Goal: Task Accomplishment & Management: Manage account settings

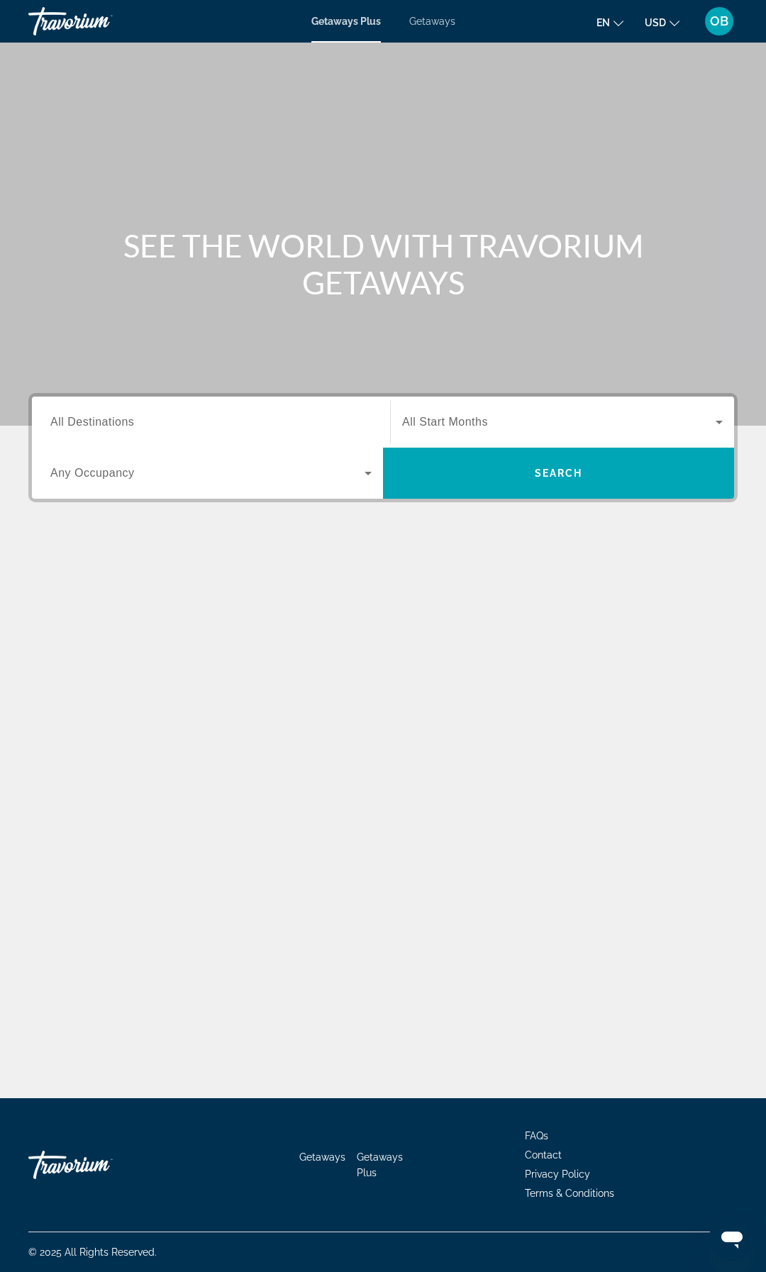
click at [434, 25] on span "Getaways" at bounding box center [432, 21] width 46 height 11
click at [724, 31] on div "OB" at bounding box center [719, 21] width 28 height 28
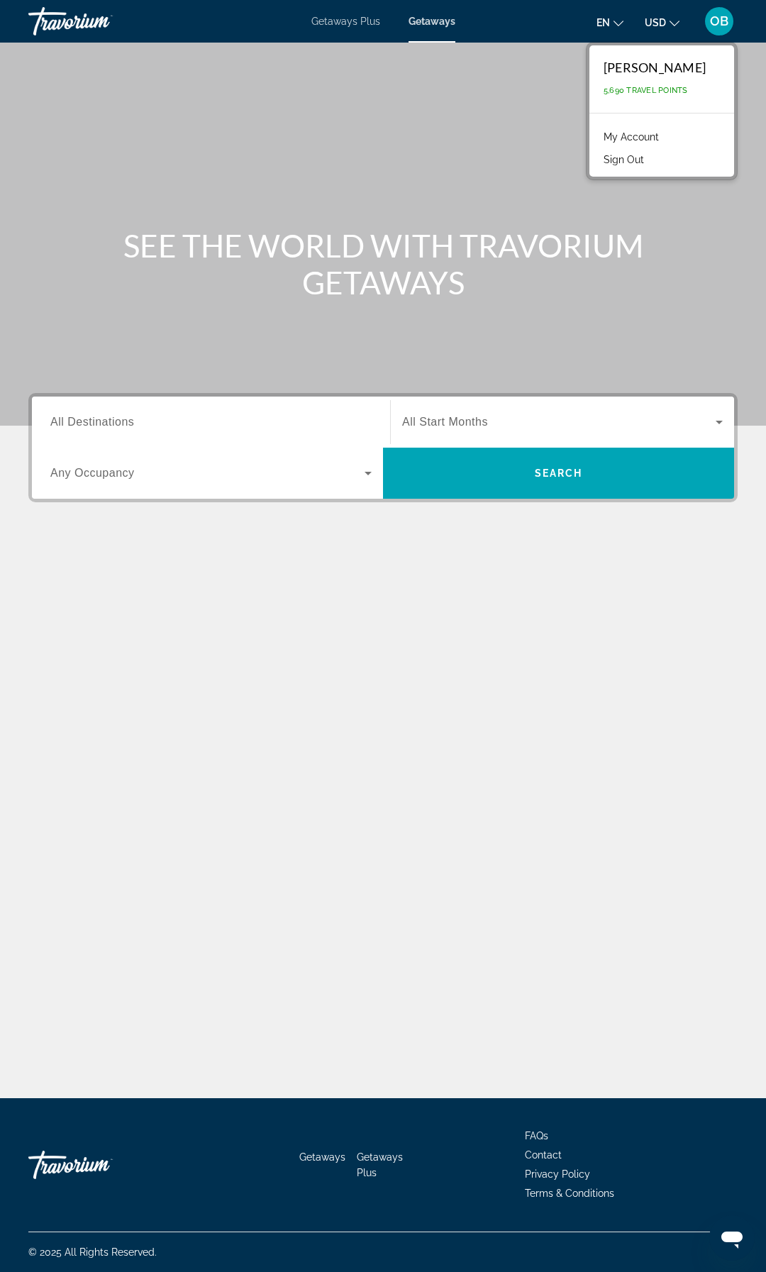
click at [640, 136] on link "My Account" at bounding box center [632, 137] width 70 height 18
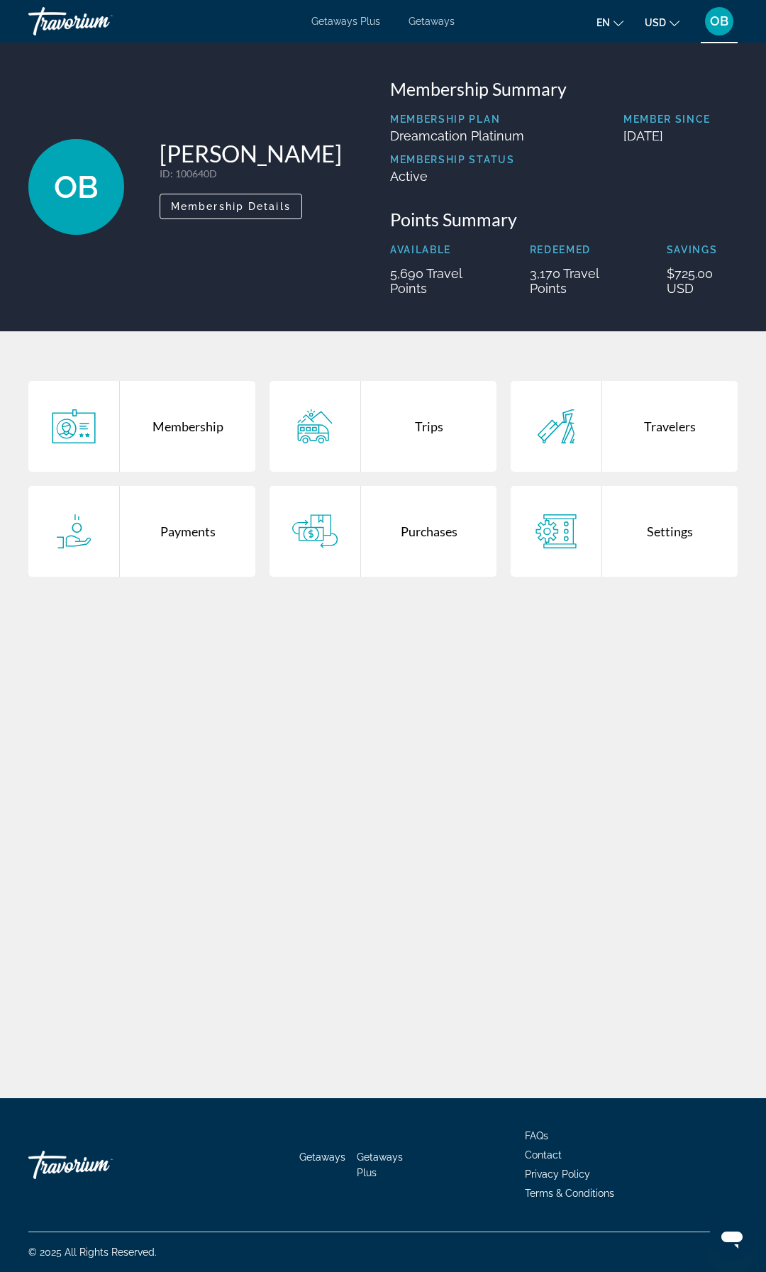
click at [425, 427] on div "Trips" at bounding box center [429, 426] width 136 height 91
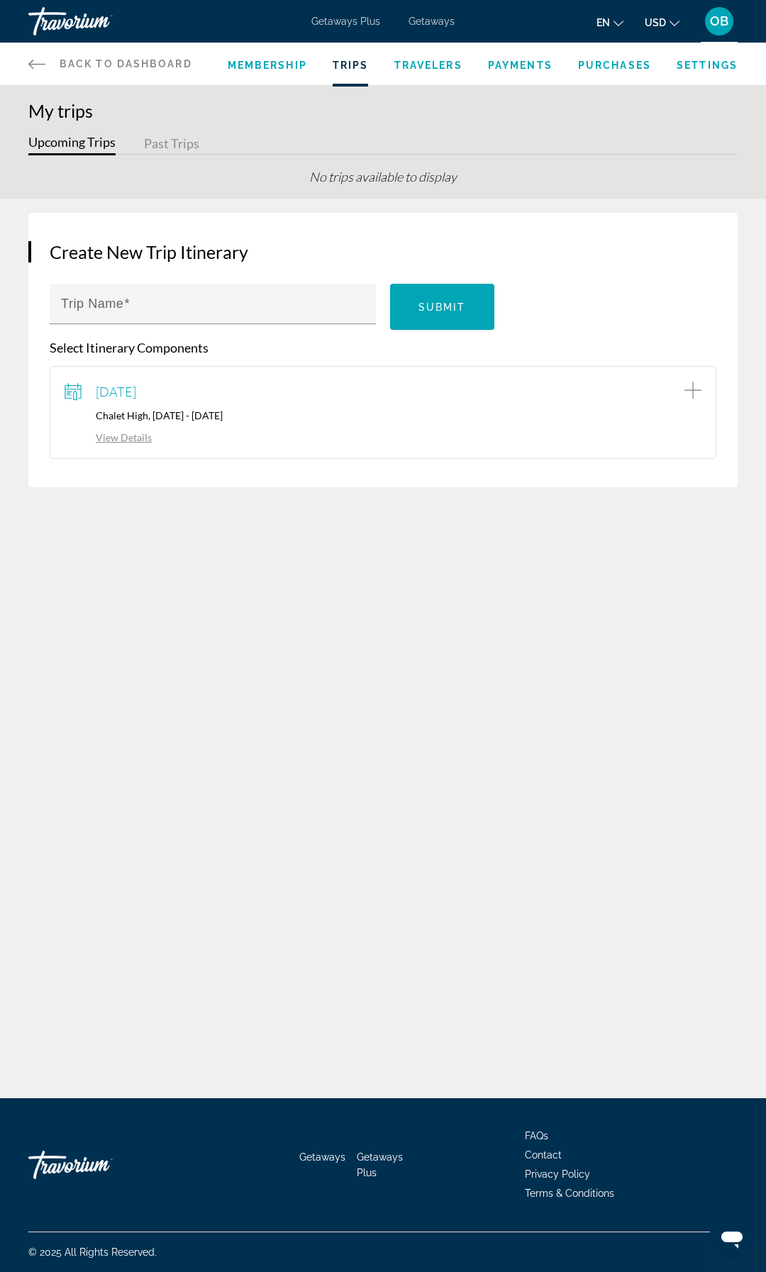
click at [177, 140] on button "Past Trips" at bounding box center [171, 144] width 55 height 22
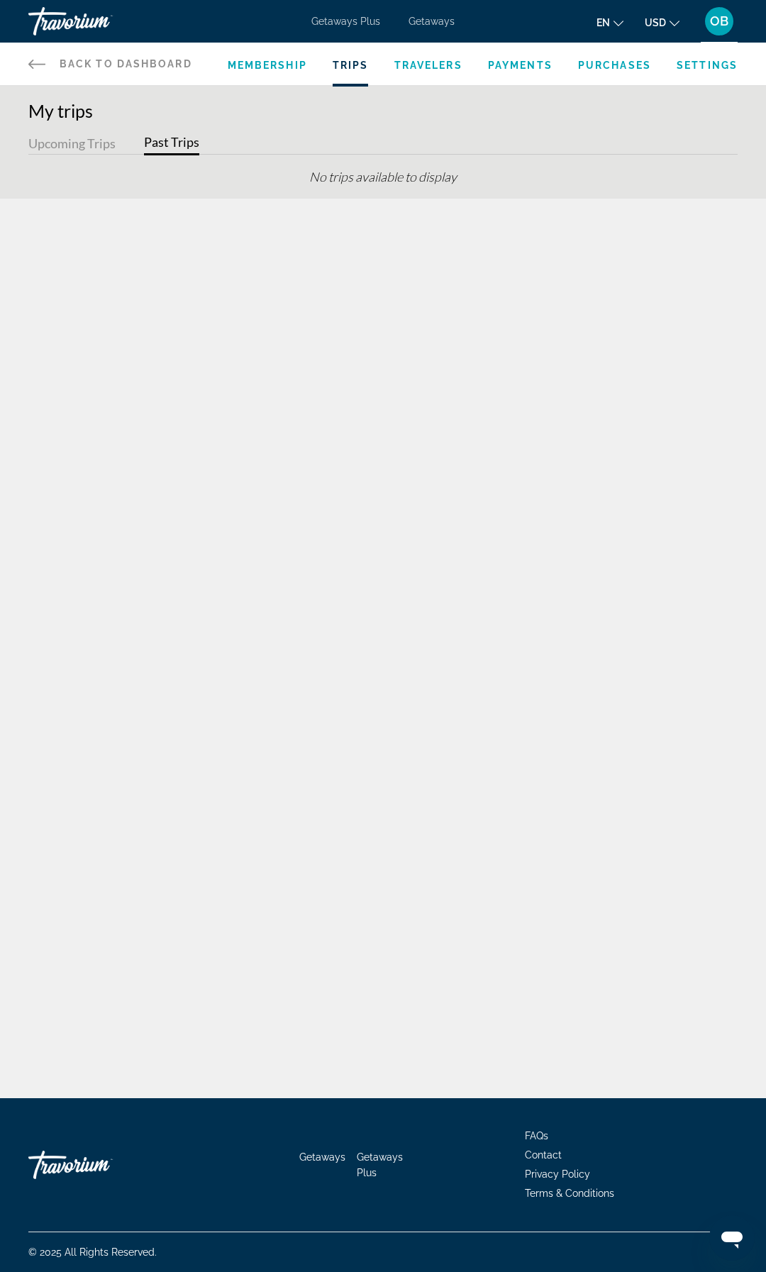
click at [609, 63] on span "Purchases" at bounding box center [614, 65] width 73 height 11
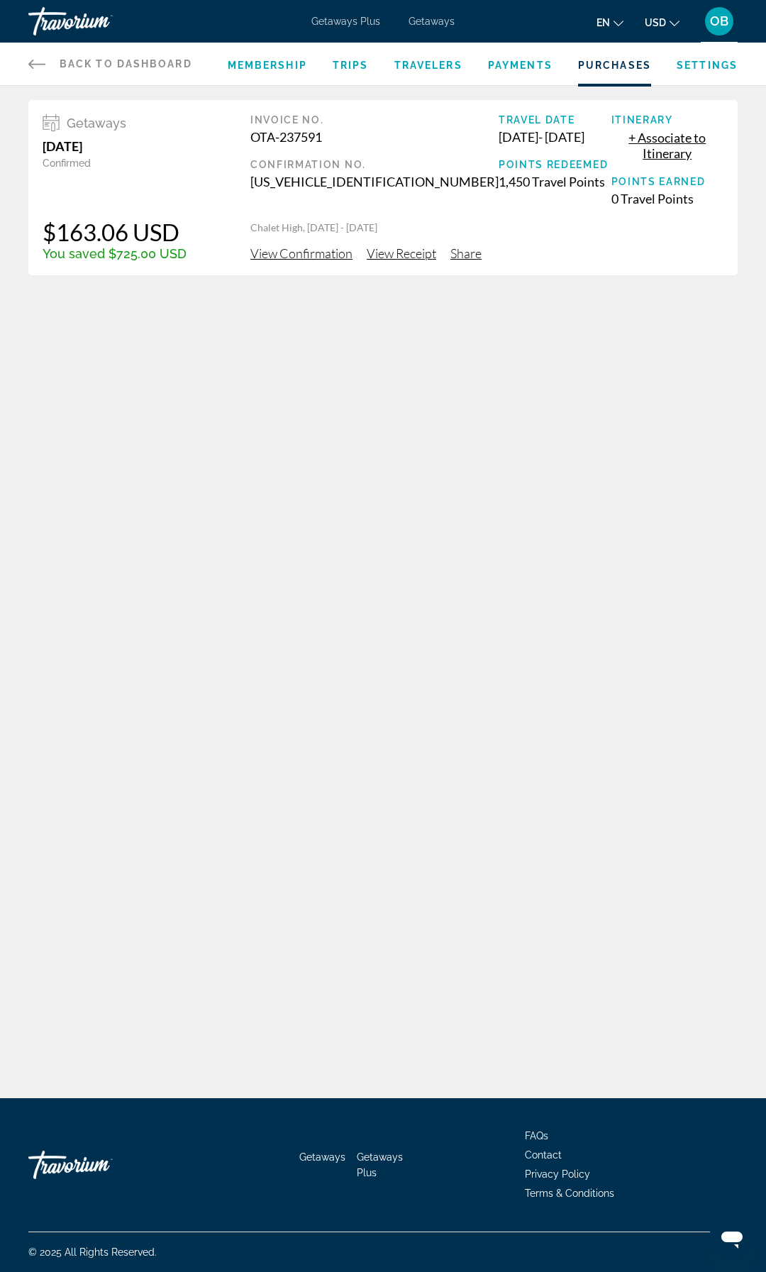
click at [512, 67] on span "Payments" at bounding box center [520, 65] width 65 height 11
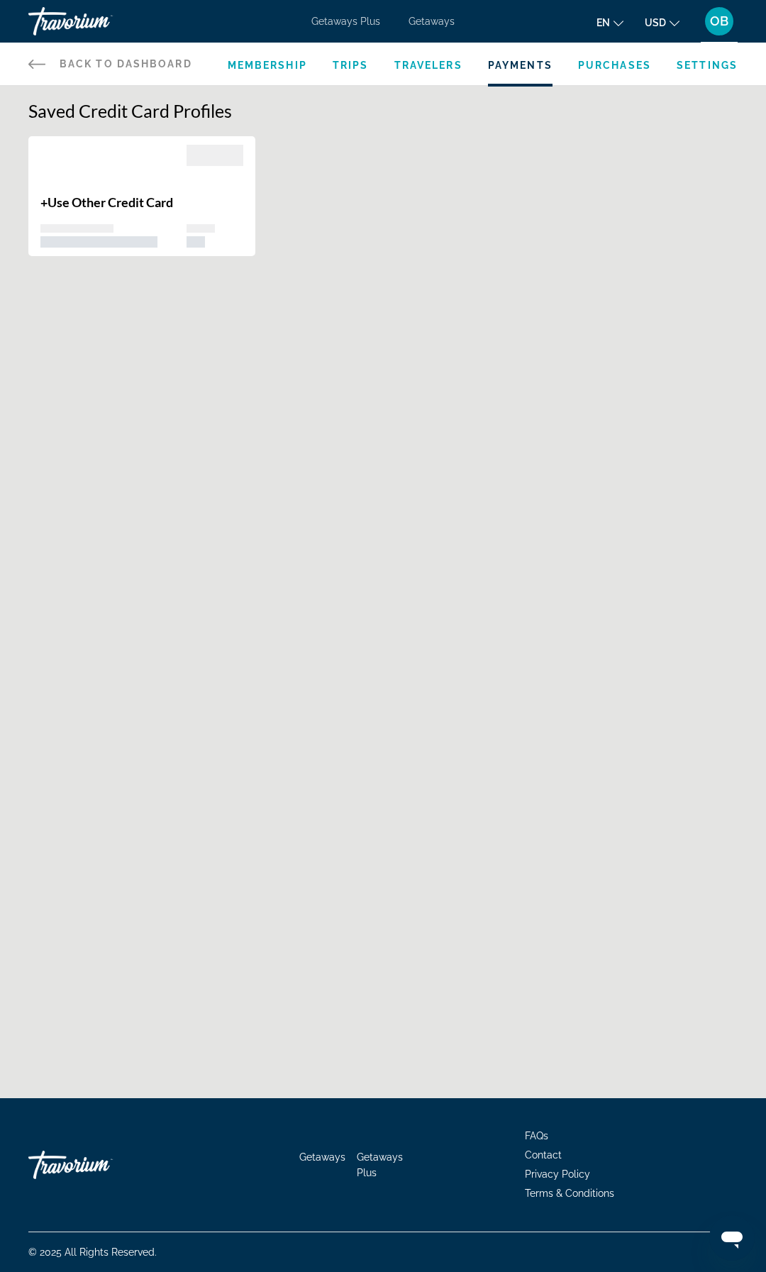
click at [397, 67] on span "Travelers" at bounding box center [428, 65] width 68 height 11
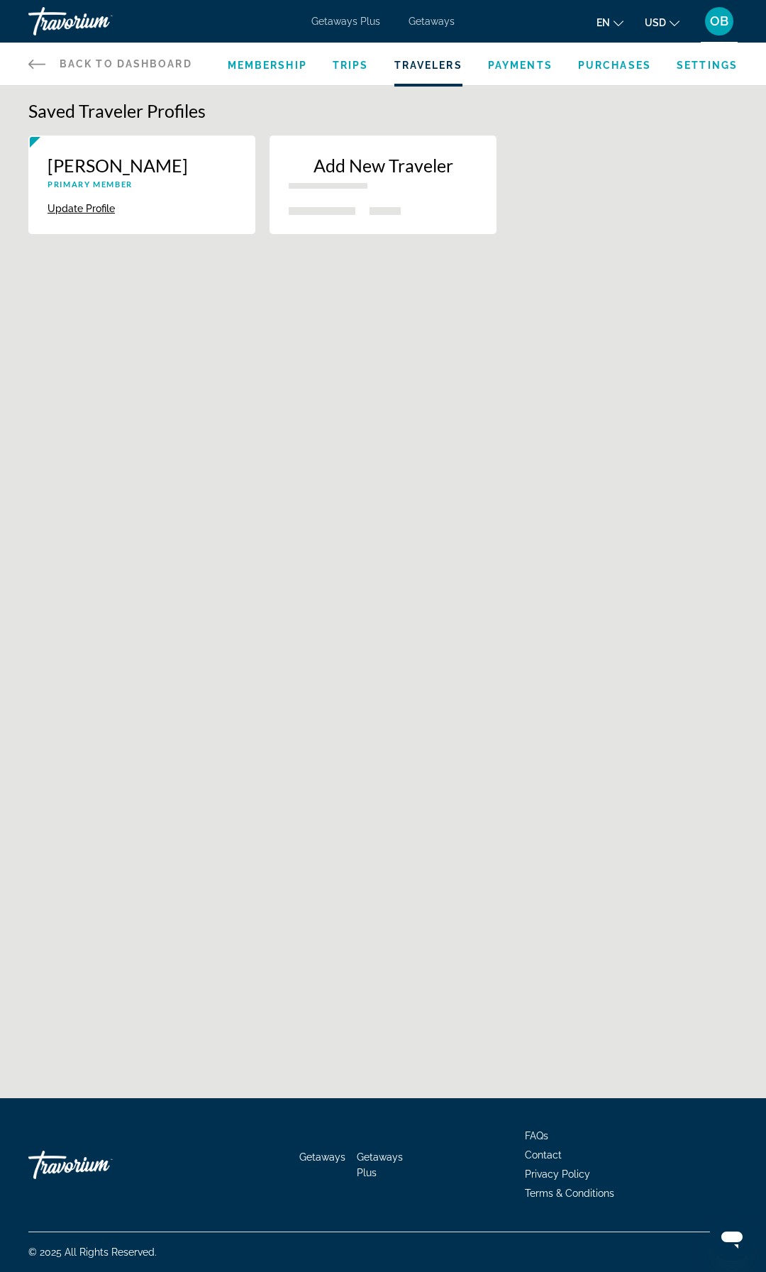
click at [343, 65] on span "Trips" at bounding box center [351, 65] width 36 height 11
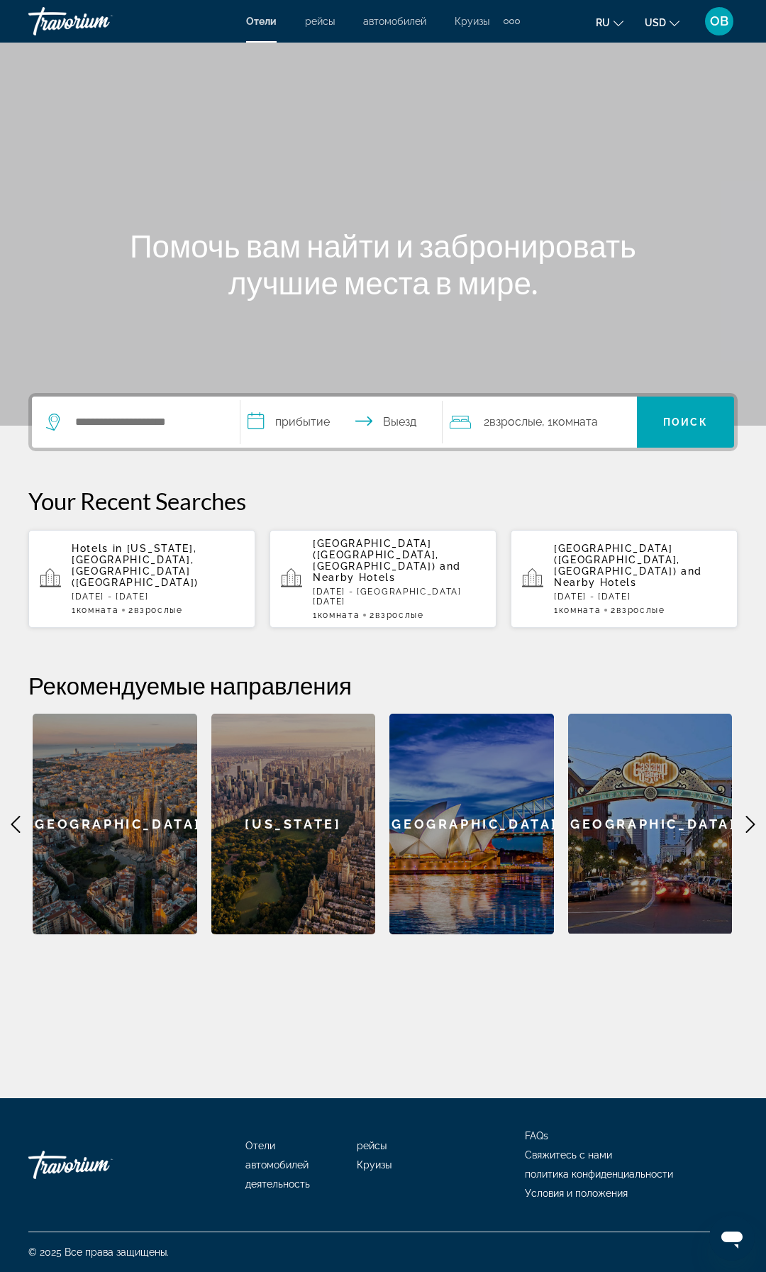
click at [719, 22] on span "OB" at bounding box center [719, 21] width 18 height 14
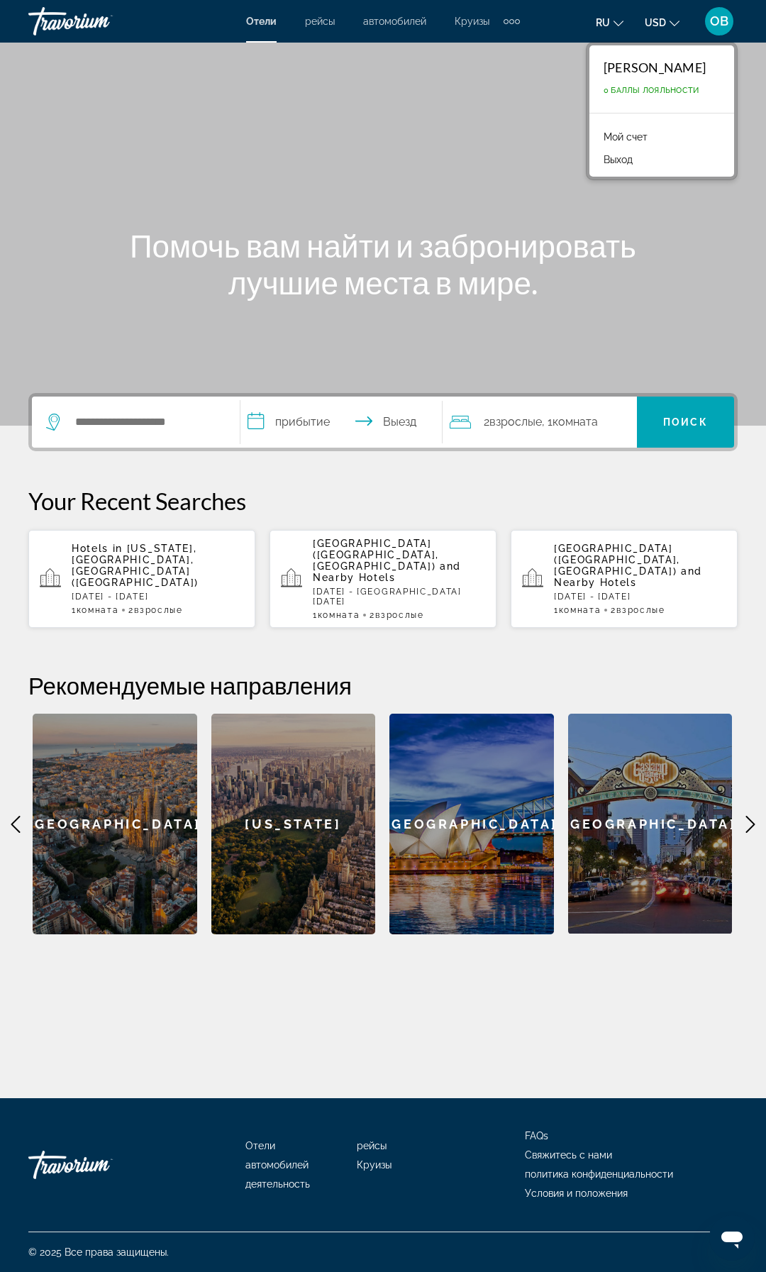
click at [622, 135] on link "Мой счет" at bounding box center [626, 137] width 58 height 18
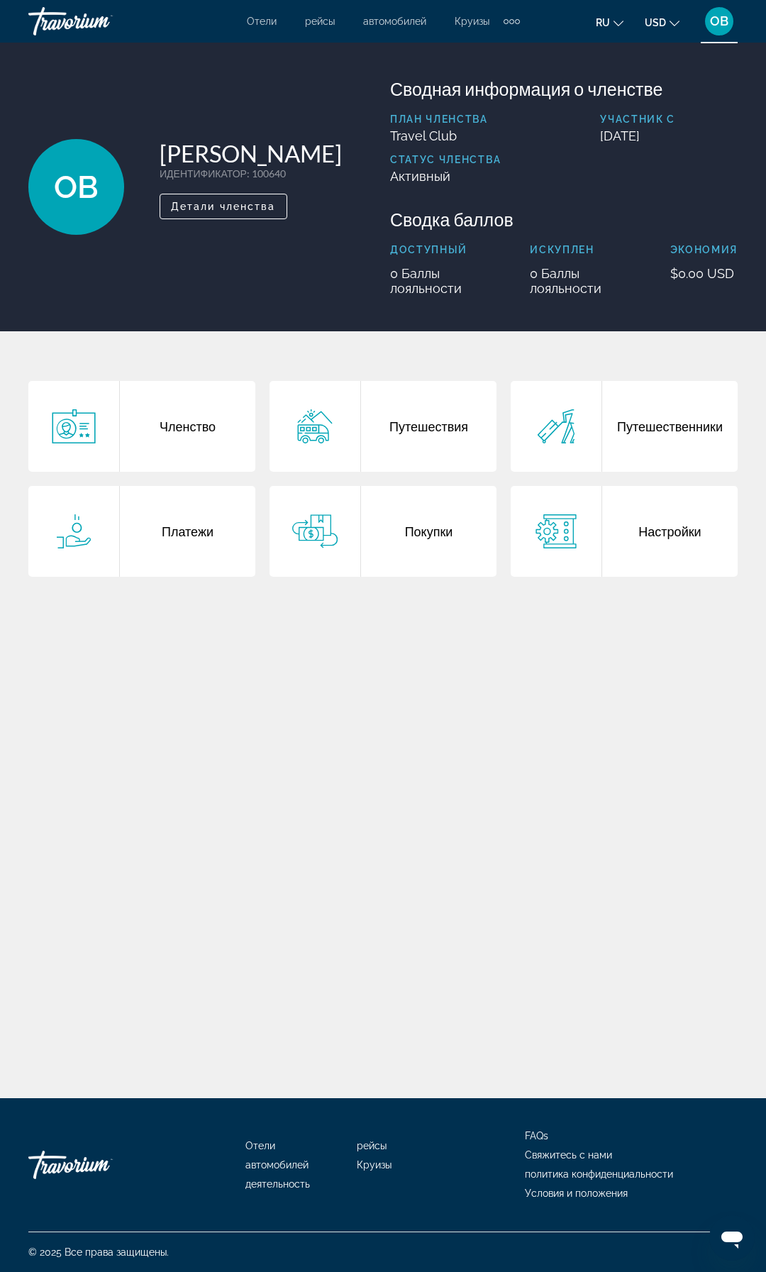
click at [438, 429] on div "Путешествия" at bounding box center [429, 426] width 136 height 91
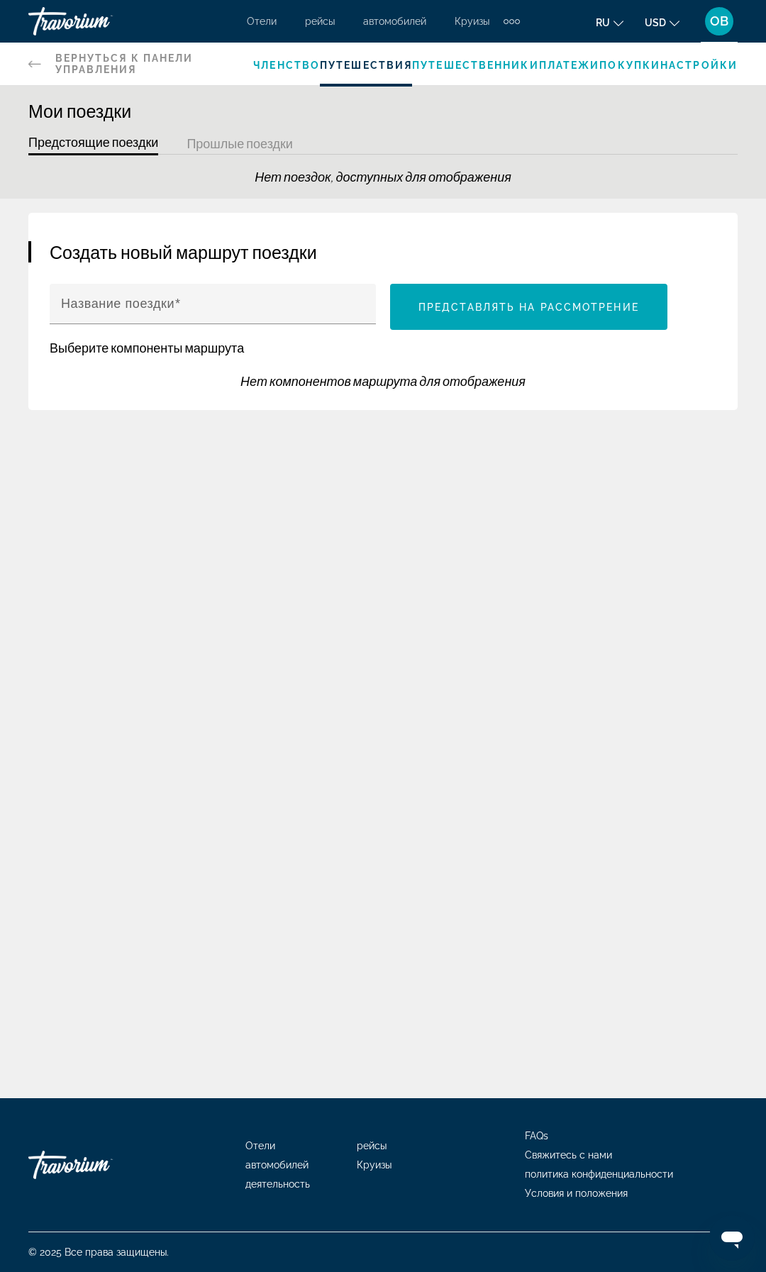
click at [248, 140] on button "Прошлые поездки" at bounding box center [240, 144] width 106 height 22
